Goal: Obtain resource: Download file/media

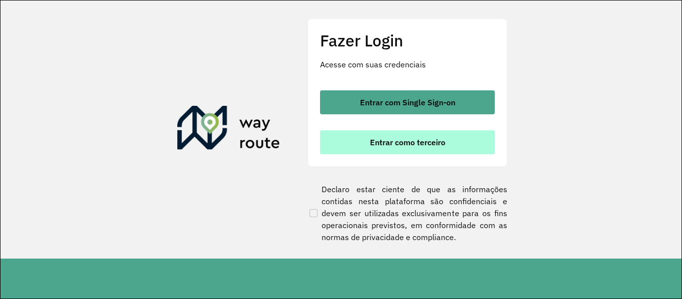
click at [425, 147] on button "Entrar como terceiro" at bounding box center [407, 142] width 175 height 24
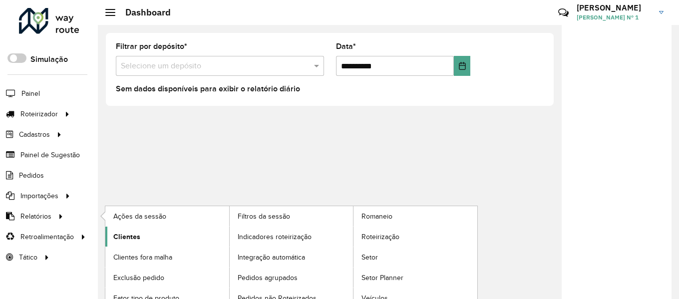
click at [142, 235] on link "Clientes" at bounding box center [167, 237] width 124 height 20
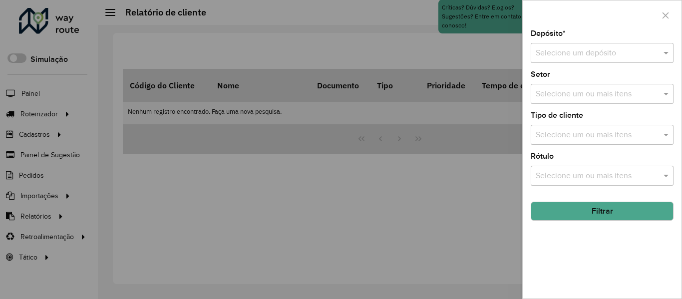
click at [585, 54] on input "text" at bounding box center [592, 53] width 113 height 12
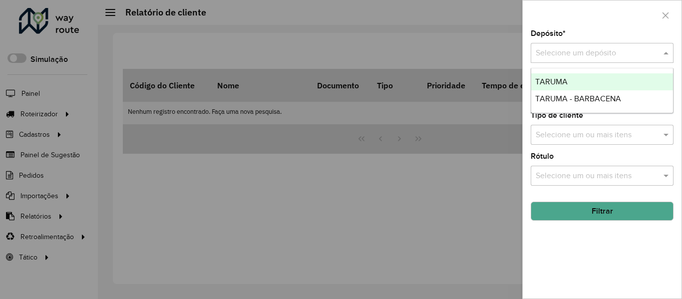
click at [575, 79] on div "TARUMA" at bounding box center [602, 81] width 142 height 17
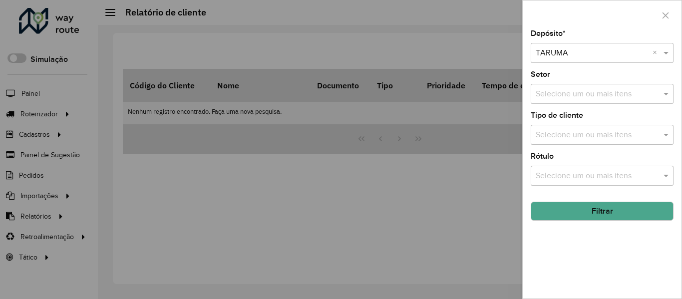
click at [582, 208] on button "Filtrar" at bounding box center [602, 211] width 143 height 19
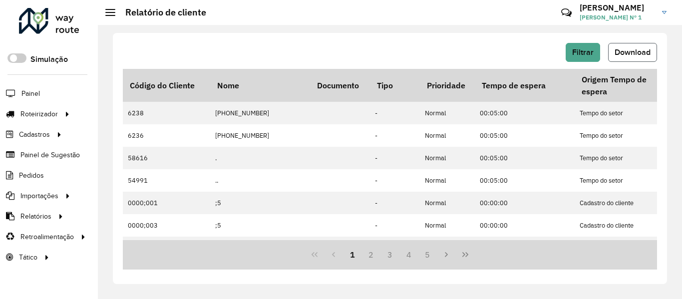
click at [621, 60] on button "Download" at bounding box center [632, 52] width 49 height 19
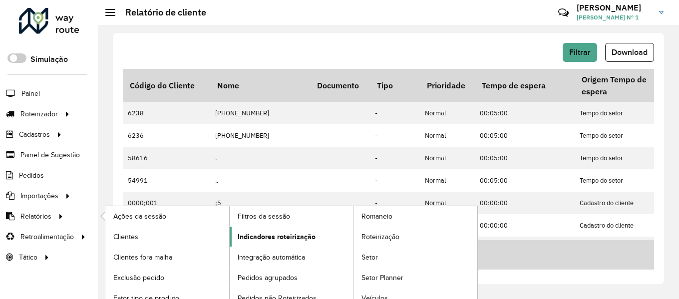
click at [267, 241] on span "Indicadores roteirização" at bounding box center [277, 237] width 78 height 10
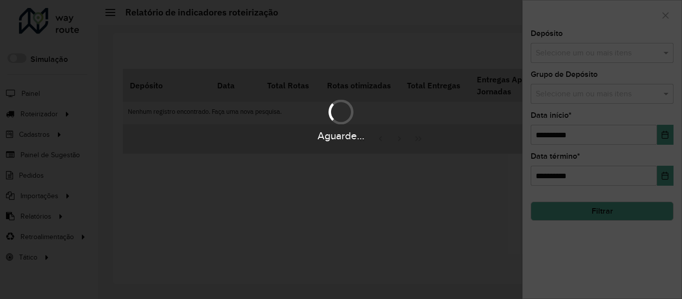
click at [39, 216] on div "Aguarde..." at bounding box center [341, 149] width 682 height 299
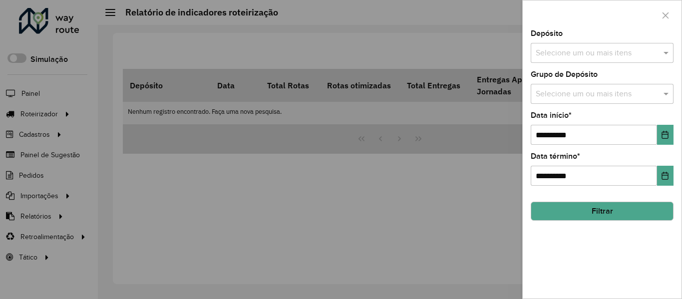
click at [39, 216] on div at bounding box center [341, 149] width 682 height 299
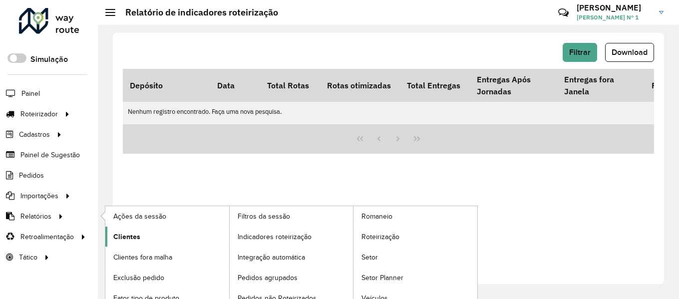
click at [124, 234] on span "Clientes" at bounding box center [126, 237] width 27 height 10
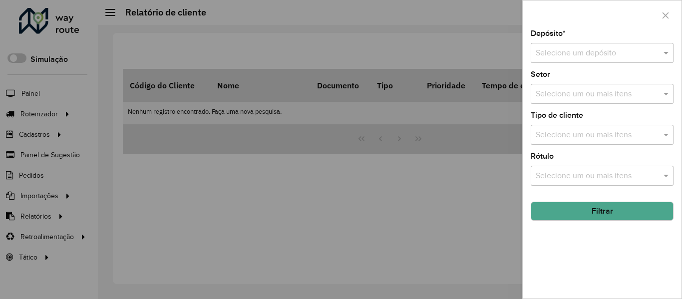
click at [566, 58] on input "text" at bounding box center [592, 53] width 113 height 12
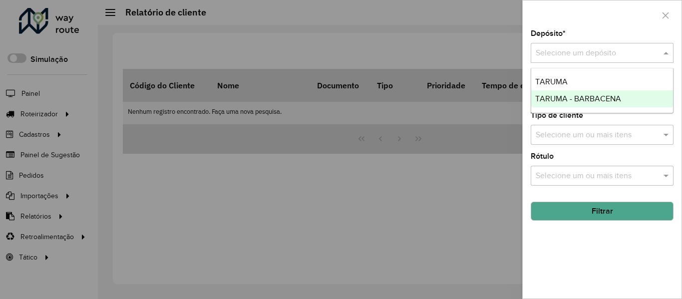
click at [560, 98] on span "TARUMA - BARBACENA" at bounding box center [578, 98] width 86 height 8
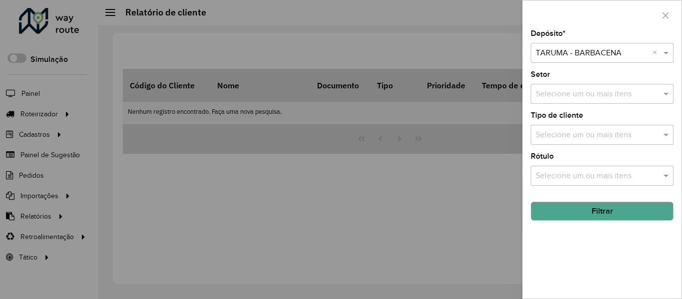
click at [589, 215] on button "Filtrar" at bounding box center [602, 211] width 143 height 19
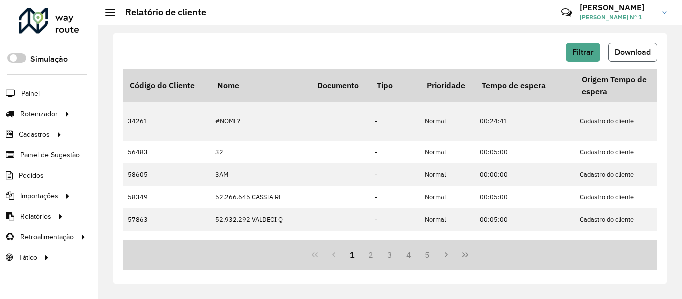
click at [641, 54] on span "Download" at bounding box center [633, 52] width 36 height 8
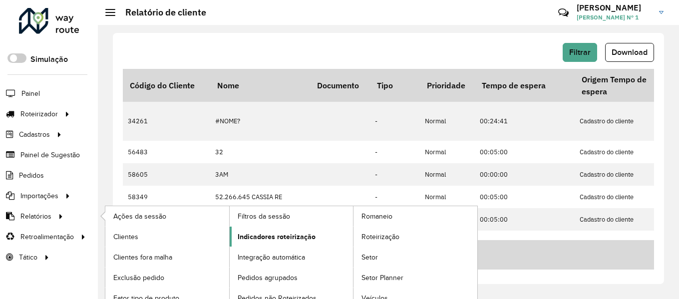
click at [256, 239] on span "Indicadores roteirização" at bounding box center [277, 237] width 78 height 10
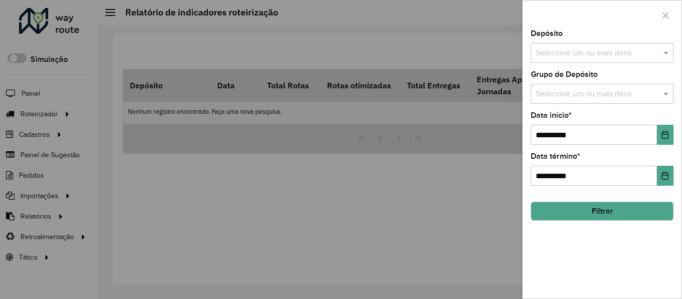
click at [583, 56] on input "text" at bounding box center [597, 53] width 128 height 12
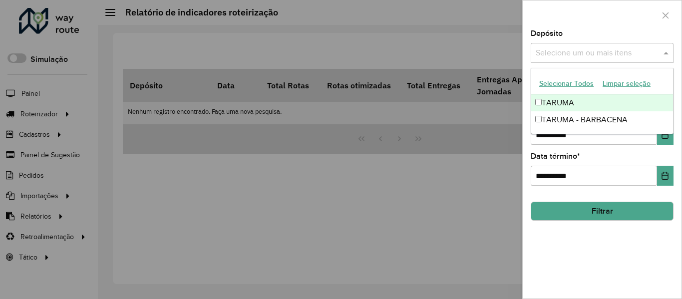
click at [570, 104] on div "TARUMA" at bounding box center [602, 102] width 142 height 17
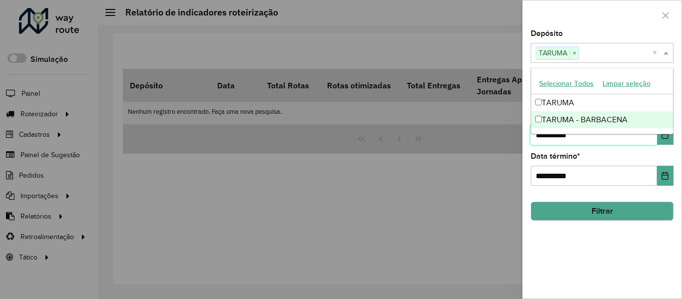
click at [615, 141] on input "**********" at bounding box center [594, 135] width 126 height 20
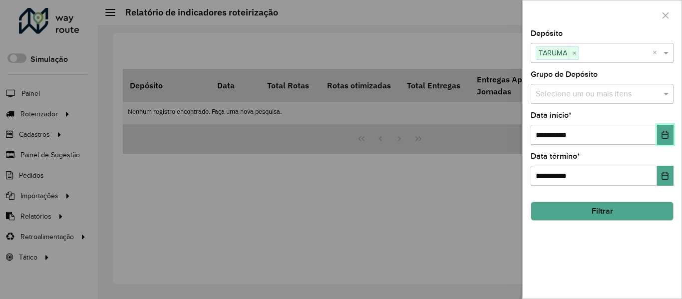
click at [663, 143] on button "Choose Date" at bounding box center [665, 135] width 16 height 20
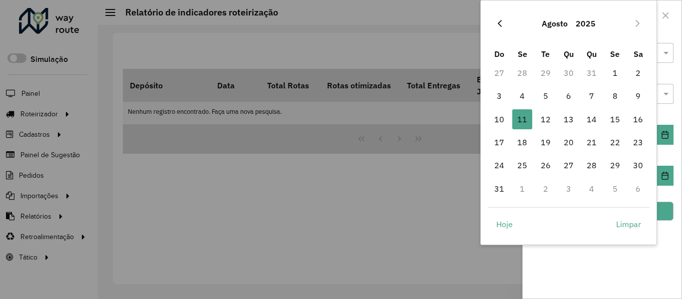
click at [501, 19] on icon "Previous Month" at bounding box center [500, 23] width 8 height 8
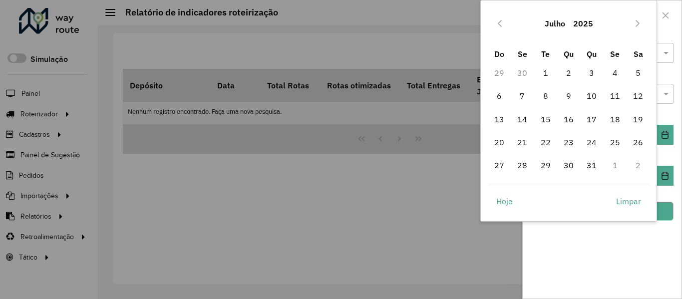
click at [501, 19] on icon "Previous Month" at bounding box center [500, 23] width 8 height 8
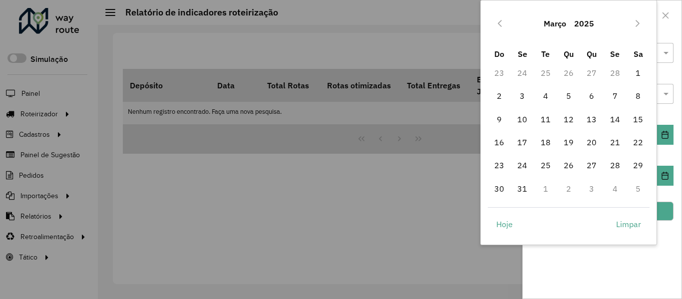
click at [501, 19] on icon "Previous Month" at bounding box center [500, 23] width 8 height 8
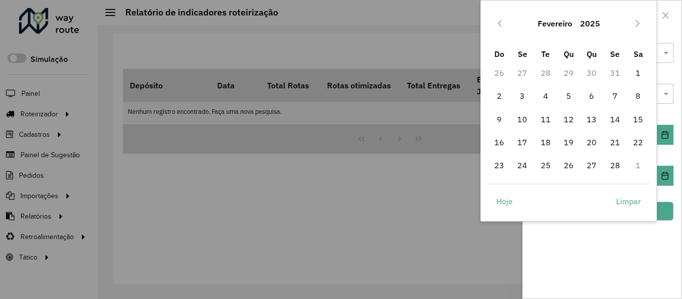
click at [501, 19] on icon "Previous Month" at bounding box center [500, 23] width 8 height 8
click at [568, 70] on span "1" at bounding box center [569, 73] width 20 height 20
type input "**********"
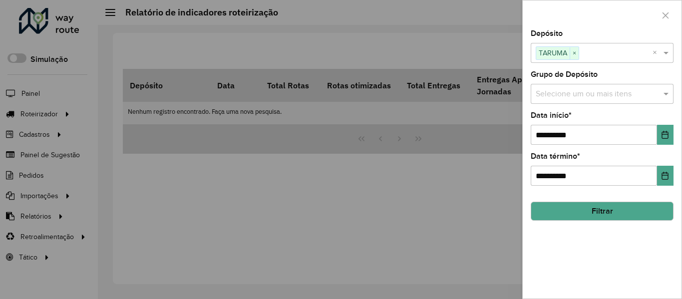
click at [599, 217] on button "Filtrar" at bounding box center [602, 211] width 143 height 19
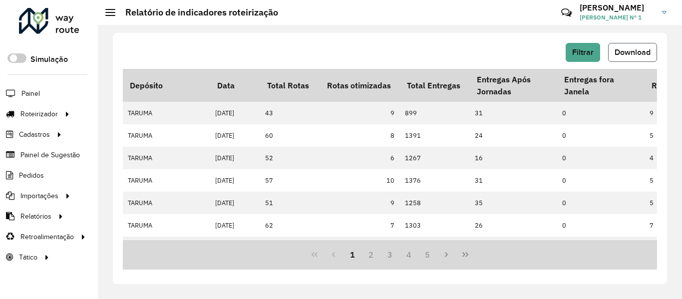
click at [617, 48] on span "Download" at bounding box center [633, 52] width 36 height 8
click at [38, 176] on span "Pedidos" at bounding box center [32, 175] width 26 height 10
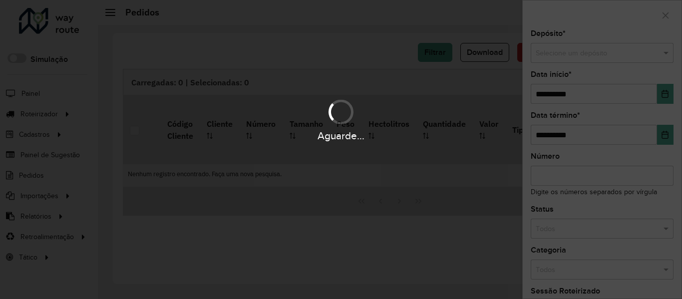
click at [38, 204] on div "Aguarde..." at bounding box center [341, 149] width 682 height 299
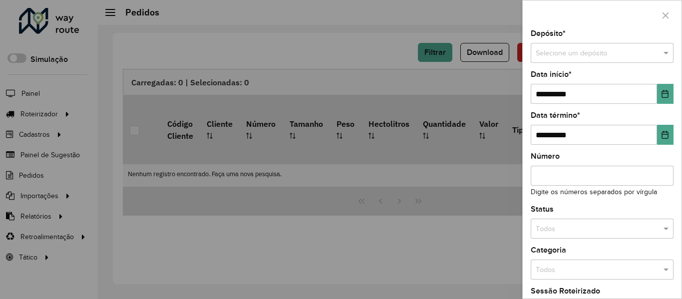
click at [40, 215] on div at bounding box center [341, 149] width 682 height 299
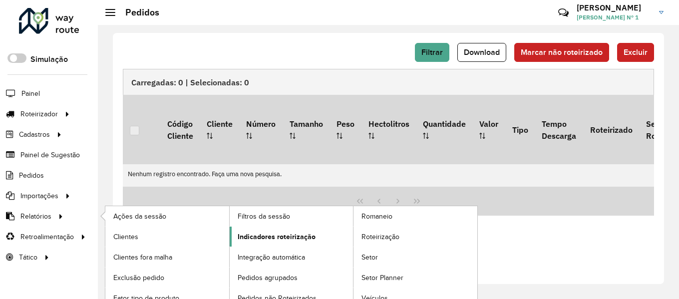
click at [240, 238] on span "Indicadores roteirização" at bounding box center [277, 237] width 78 height 10
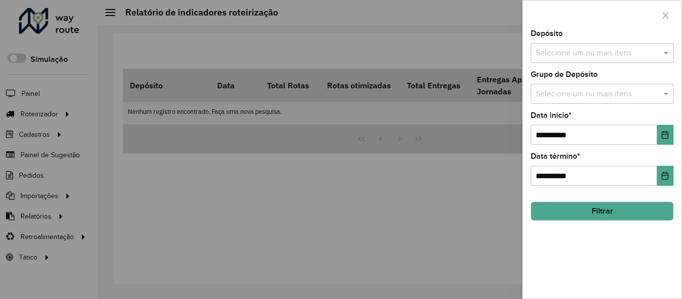
click at [567, 54] on input "text" at bounding box center [597, 53] width 128 height 12
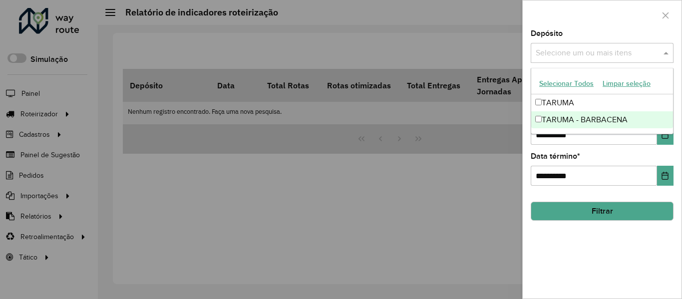
click at [561, 119] on div "TARUMA - BARBACENA" at bounding box center [602, 119] width 142 height 17
click at [668, 141] on button "Choose Date" at bounding box center [665, 135] width 16 height 20
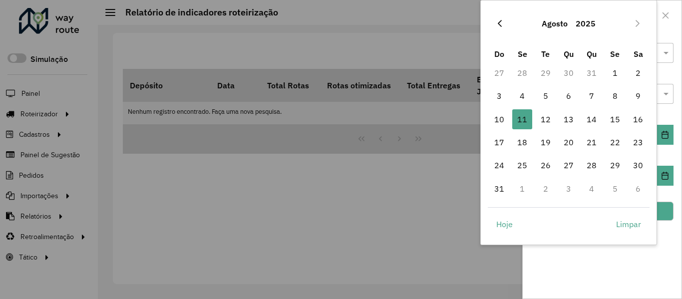
click at [504, 20] on button "Previous Month" at bounding box center [500, 23] width 16 height 16
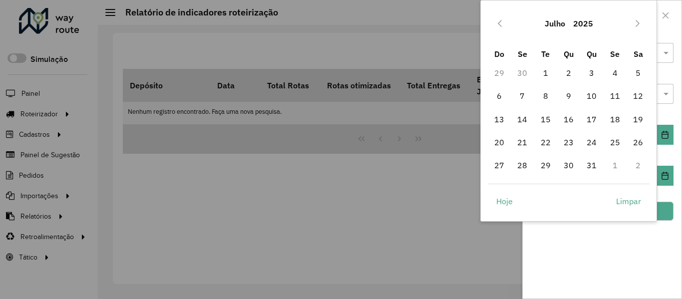
click at [504, 20] on button "Previous Month" at bounding box center [500, 23] width 16 height 16
click at [565, 72] on span "1" at bounding box center [569, 73] width 20 height 20
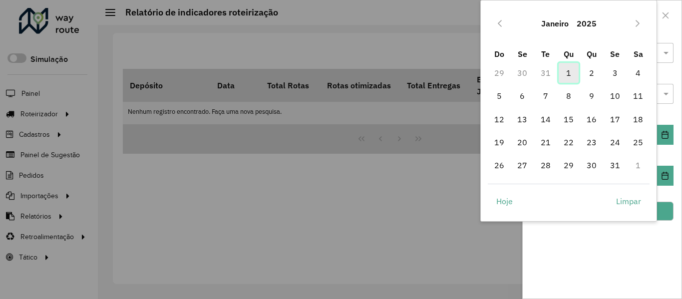
type input "**********"
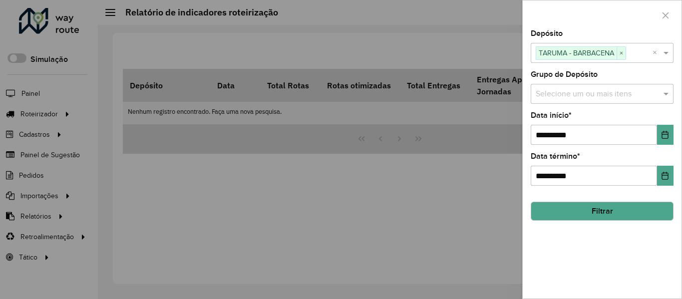
click at [605, 214] on button "Filtrar" at bounding box center [602, 211] width 143 height 19
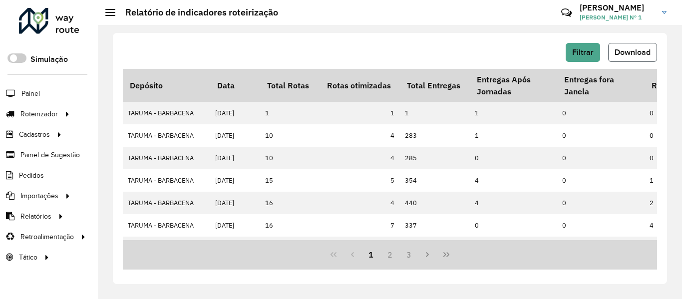
click at [613, 53] on button "Download" at bounding box center [632, 52] width 49 height 19
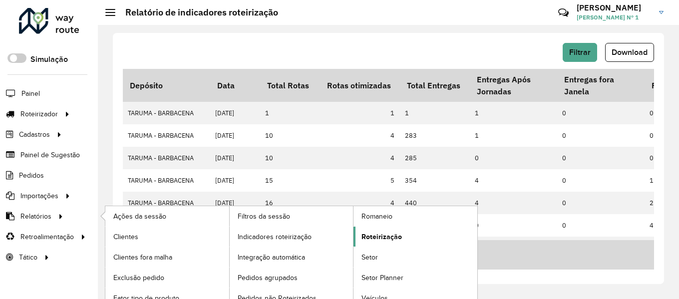
click at [369, 233] on span "Roteirização" at bounding box center [382, 237] width 40 height 10
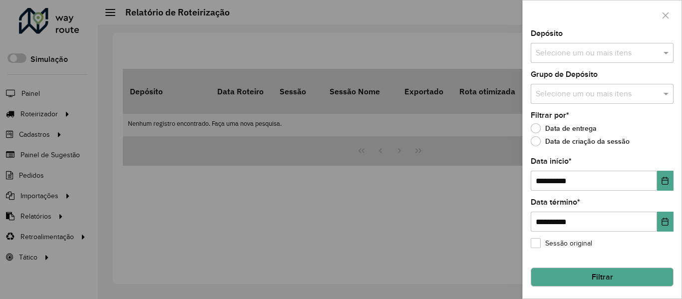
click at [590, 49] on input "text" at bounding box center [597, 53] width 128 height 12
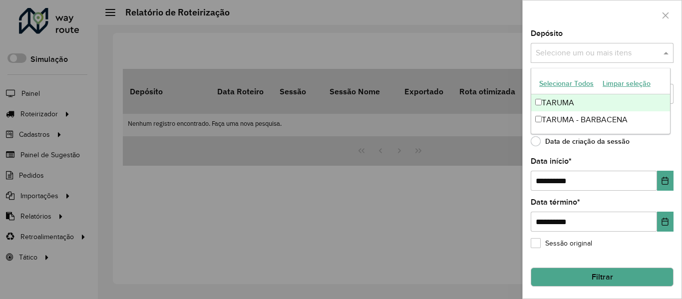
click at [563, 104] on div "TARUMA" at bounding box center [600, 102] width 139 height 17
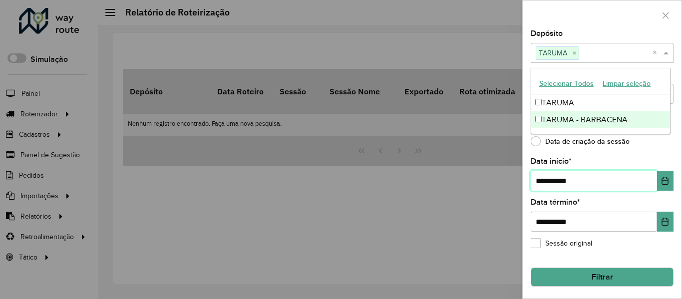
click at [598, 183] on input "**********" at bounding box center [594, 181] width 126 height 20
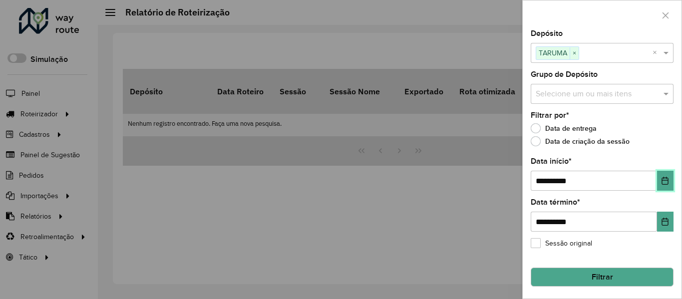
click at [657, 182] on button "Choose Date" at bounding box center [665, 181] width 16 height 20
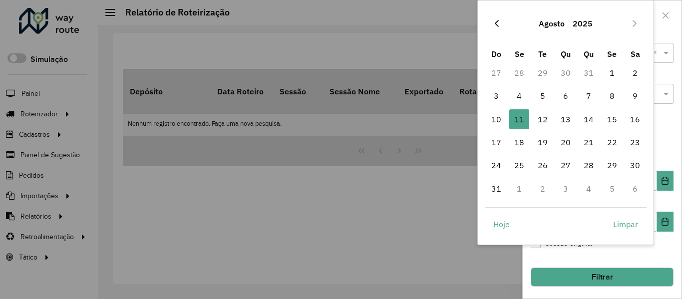
click at [497, 27] on icon "Previous Month" at bounding box center [497, 23] width 8 height 8
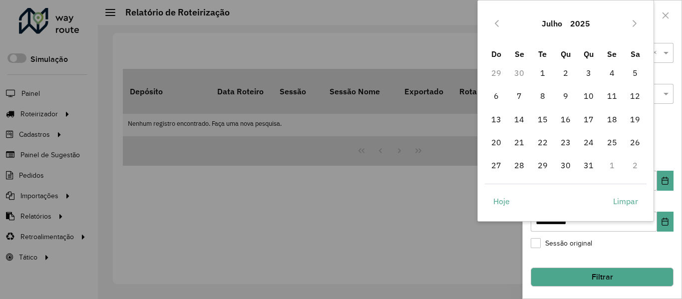
click at [497, 27] on icon "Previous Month" at bounding box center [497, 23] width 8 height 8
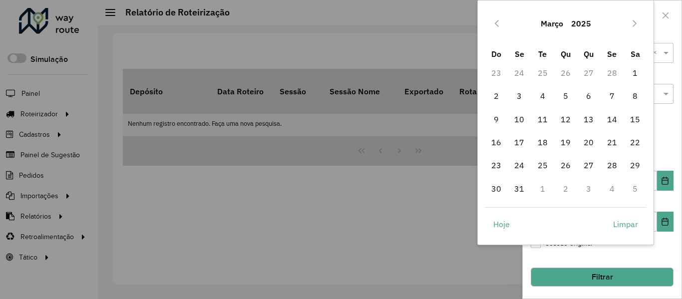
click at [497, 27] on icon "Previous Month" at bounding box center [497, 23] width 8 height 8
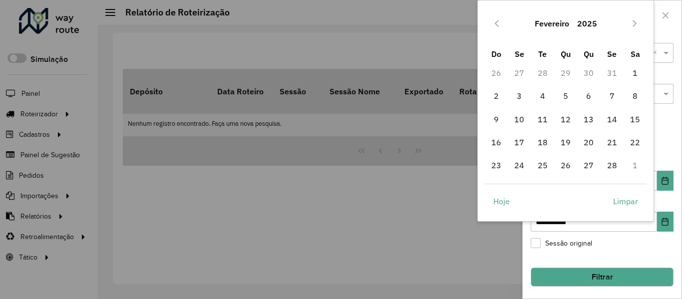
click at [497, 27] on icon "Previous Month" at bounding box center [497, 23] width 8 height 8
click at [562, 68] on span "1" at bounding box center [566, 73] width 20 height 20
type input "**********"
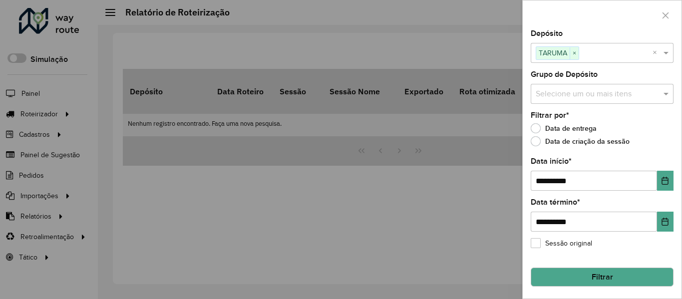
click at [584, 276] on button "Filtrar" at bounding box center [602, 277] width 143 height 19
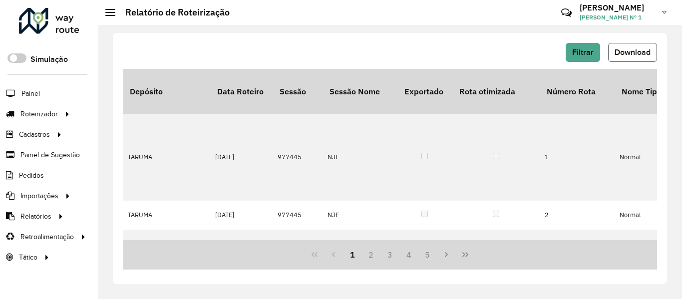
click at [637, 56] on button "Download" at bounding box center [632, 52] width 49 height 19
click at [41, 181] on link "Pedidos" at bounding box center [22, 175] width 45 height 20
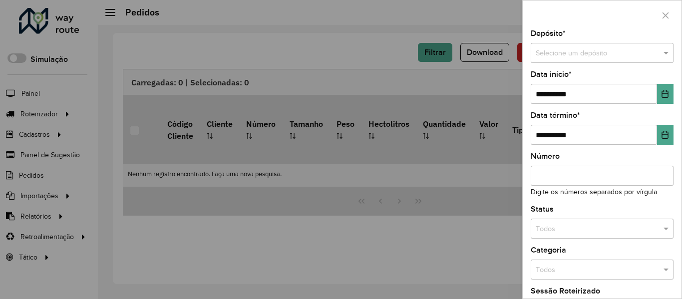
click at [40, 219] on div at bounding box center [341, 149] width 682 height 299
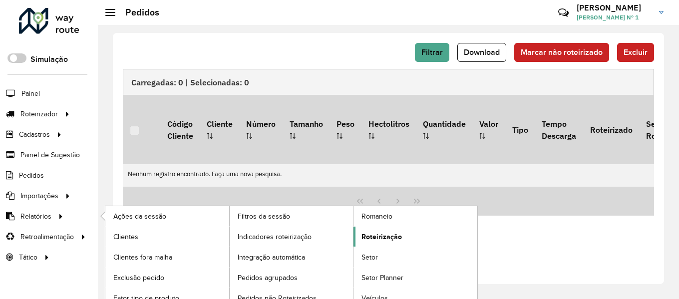
click at [368, 236] on span "Roteirização" at bounding box center [382, 237] width 40 height 10
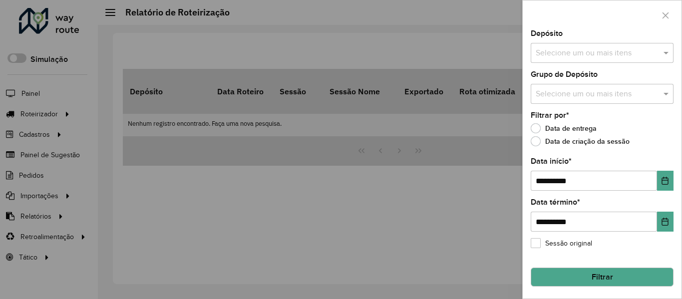
click at [577, 54] on input "text" at bounding box center [597, 53] width 128 height 12
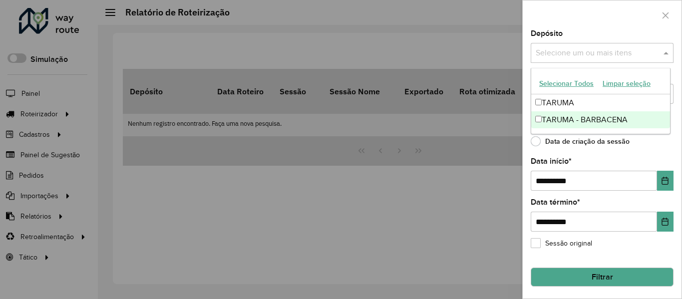
click at [566, 117] on div "TARUMA - BARBACENA" at bounding box center [600, 119] width 139 height 17
click at [662, 179] on icon "Choose Date" at bounding box center [665, 181] width 8 height 8
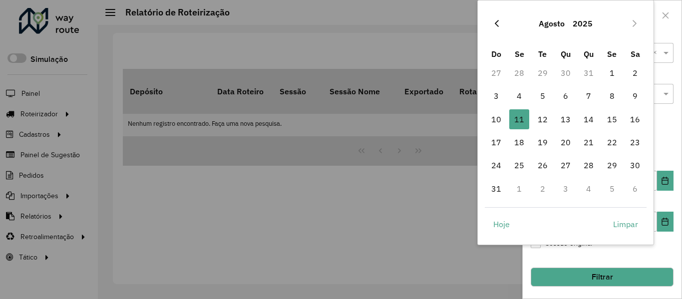
click at [494, 25] on icon "Previous Month" at bounding box center [497, 23] width 8 height 8
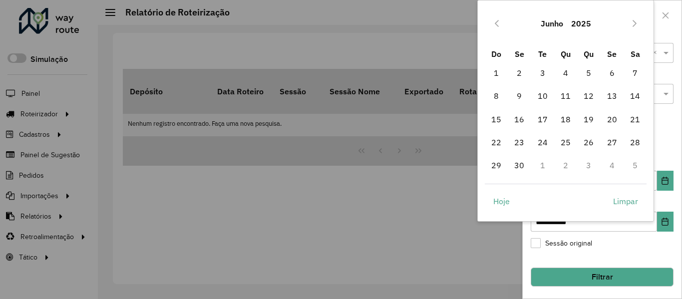
click at [494, 25] on icon "Previous Month" at bounding box center [497, 23] width 8 height 8
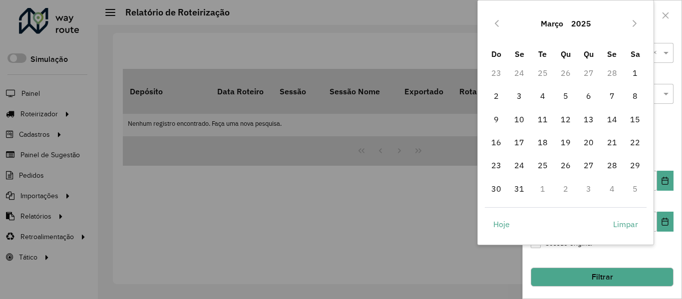
click at [494, 25] on icon "Previous Month" at bounding box center [497, 23] width 8 height 8
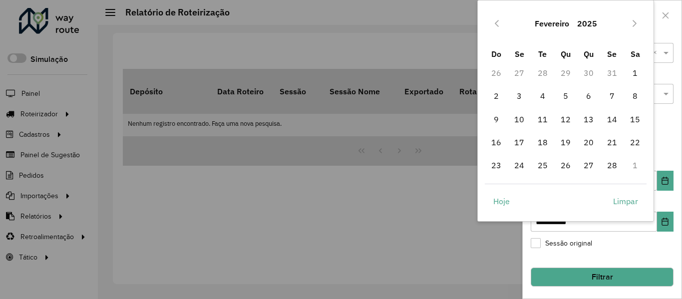
click at [494, 25] on icon "Previous Month" at bounding box center [497, 23] width 8 height 8
click at [567, 71] on span "1" at bounding box center [566, 73] width 20 height 20
type input "**********"
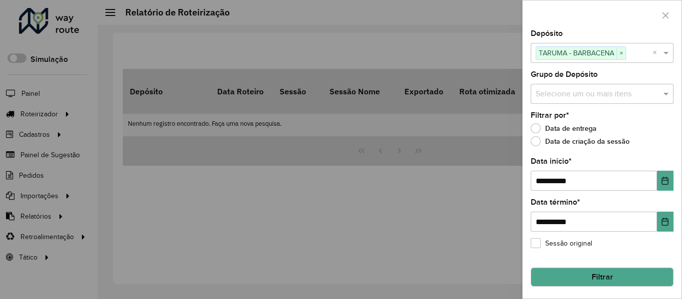
click at [566, 274] on button "Filtrar" at bounding box center [602, 277] width 143 height 19
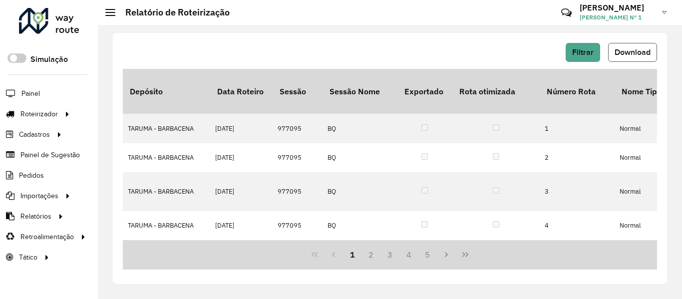
click at [624, 60] on button "Download" at bounding box center [632, 52] width 49 height 19
click at [38, 177] on span "Pedidos" at bounding box center [32, 175] width 26 height 10
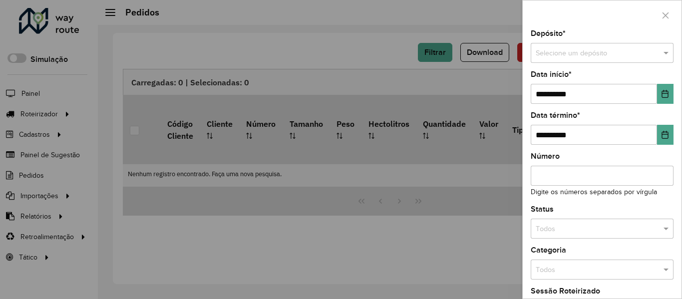
click at [582, 54] on input "text" at bounding box center [592, 53] width 113 height 11
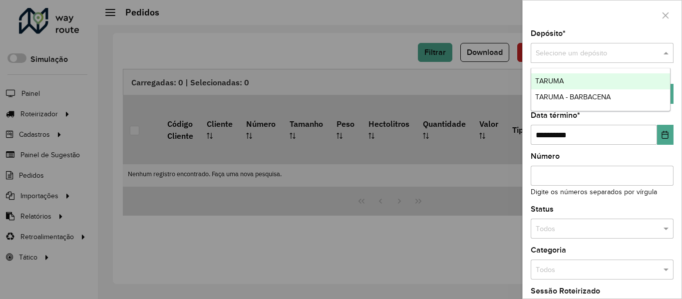
click at [569, 78] on div "TARUMA" at bounding box center [600, 81] width 139 height 16
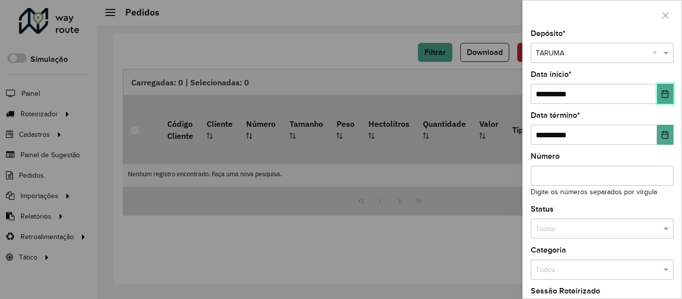
click at [662, 91] on icon "Choose Date" at bounding box center [665, 94] width 6 height 8
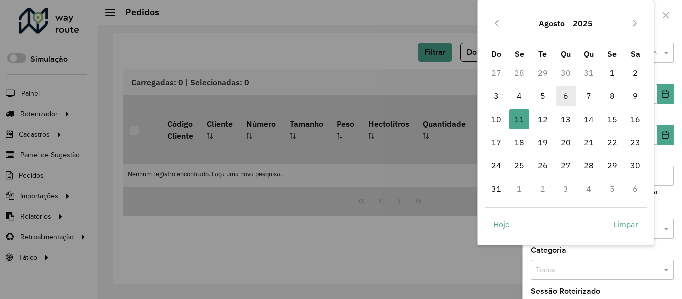
click at [563, 93] on span "6" at bounding box center [566, 96] width 20 height 20
type input "**********"
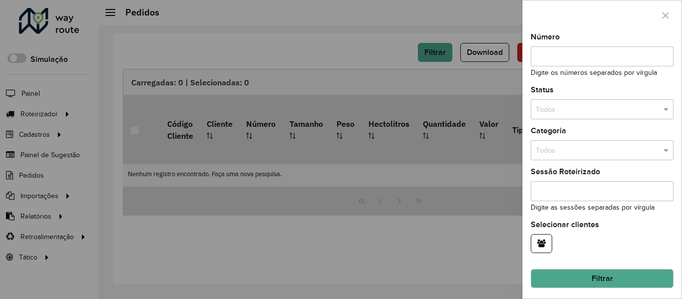
scroll to position [121, 0]
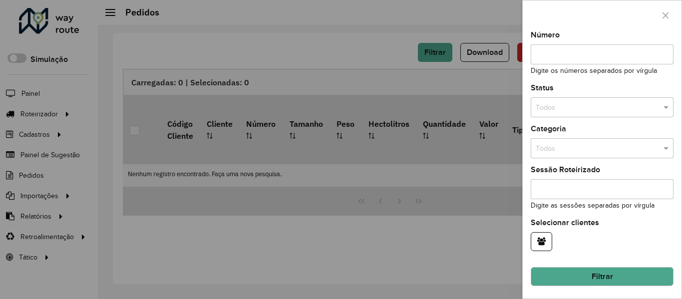
click at [613, 274] on button "Filtrar" at bounding box center [602, 276] width 143 height 19
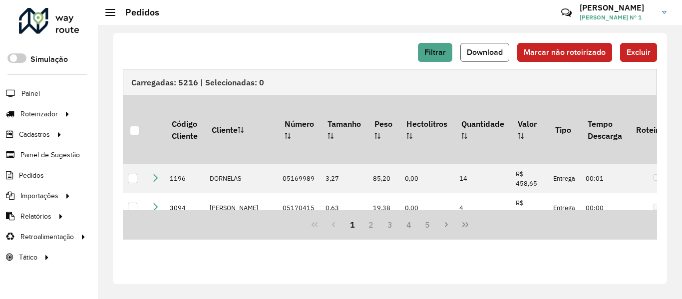
click at [493, 53] on span "Download" at bounding box center [485, 52] width 36 height 8
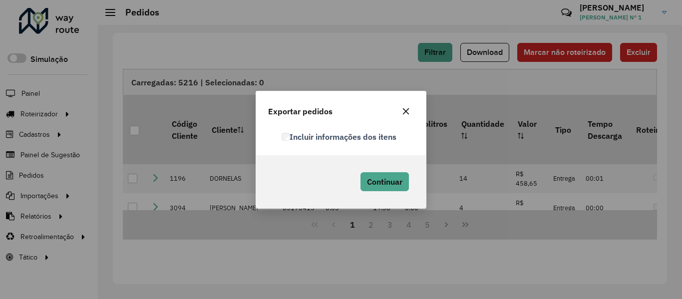
click at [295, 135] on label "Incluir informações dos itens" at bounding box center [339, 137] width 115 height 12
click at [386, 184] on span "Continuar" at bounding box center [384, 182] width 35 height 10
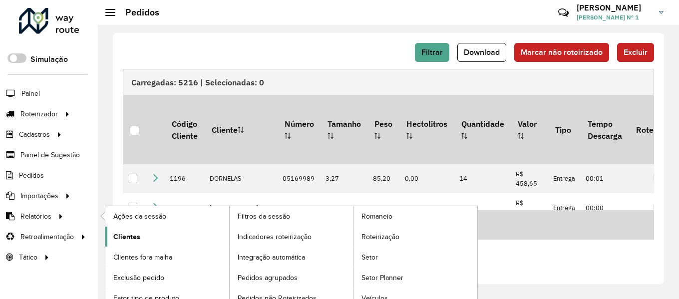
click at [149, 235] on link "Clientes" at bounding box center [167, 237] width 124 height 20
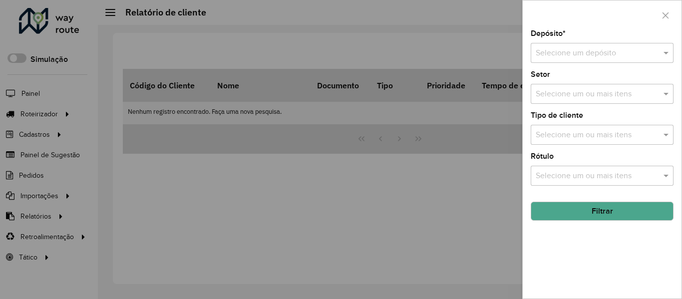
click at [35, 172] on div at bounding box center [341, 149] width 682 height 299
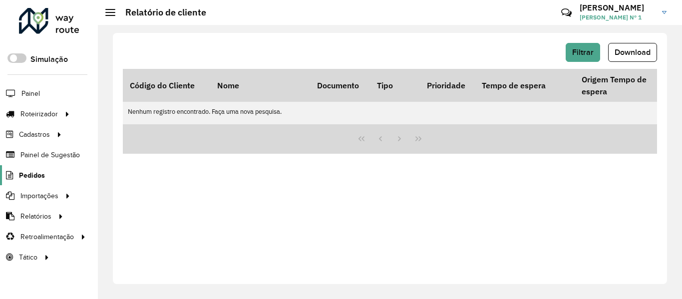
click at [35, 173] on span "Pedidos" at bounding box center [32, 175] width 26 height 10
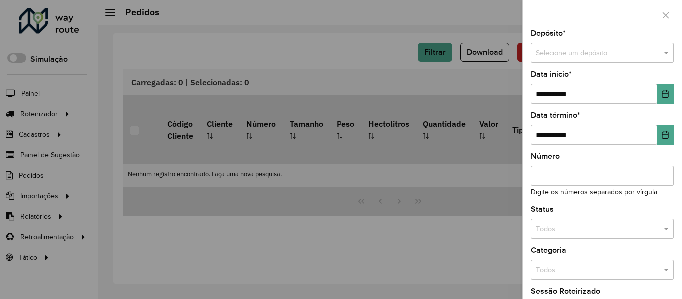
click at [585, 56] on input "text" at bounding box center [592, 53] width 113 height 11
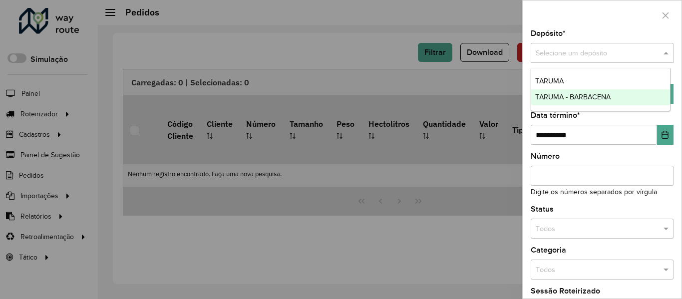
click at [575, 93] on span "TARUMA - BARBACENA" at bounding box center [572, 97] width 75 height 8
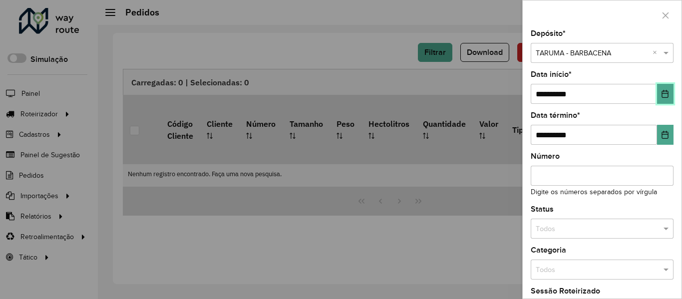
click at [661, 98] on button "Choose Date" at bounding box center [665, 94] width 16 height 20
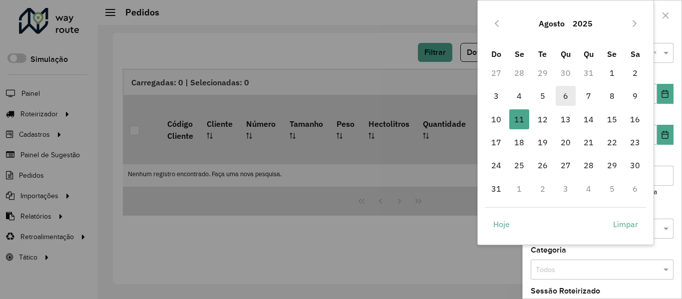
click at [566, 96] on span "6" at bounding box center [566, 96] width 20 height 20
type input "**********"
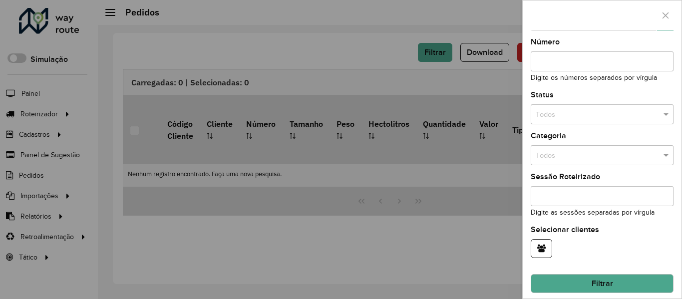
scroll to position [121, 0]
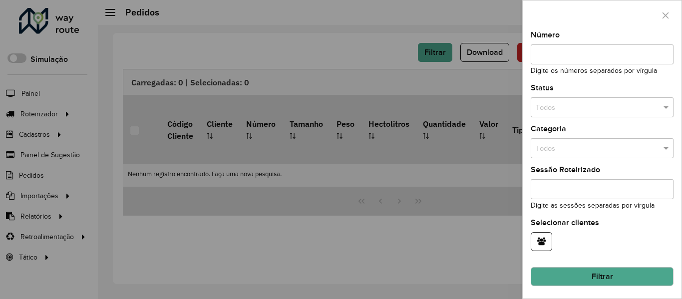
click at [590, 272] on button "Filtrar" at bounding box center [602, 276] width 143 height 19
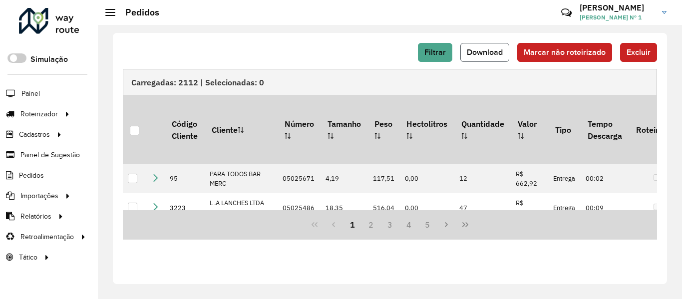
click at [481, 54] on span "Download" at bounding box center [485, 52] width 36 height 8
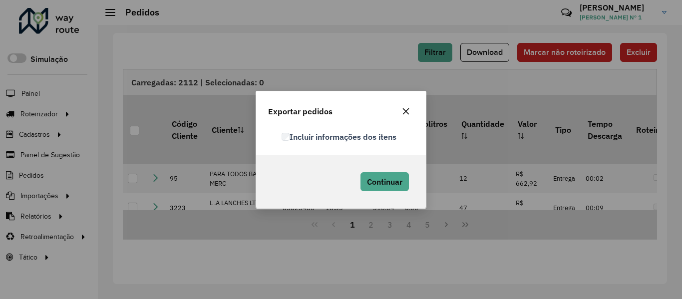
click at [295, 138] on label "Incluir informações dos itens" at bounding box center [339, 137] width 115 height 12
click at [380, 181] on span "Continuar" at bounding box center [384, 182] width 35 height 10
